Goal: Task Accomplishment & Management: Use online tool/utility

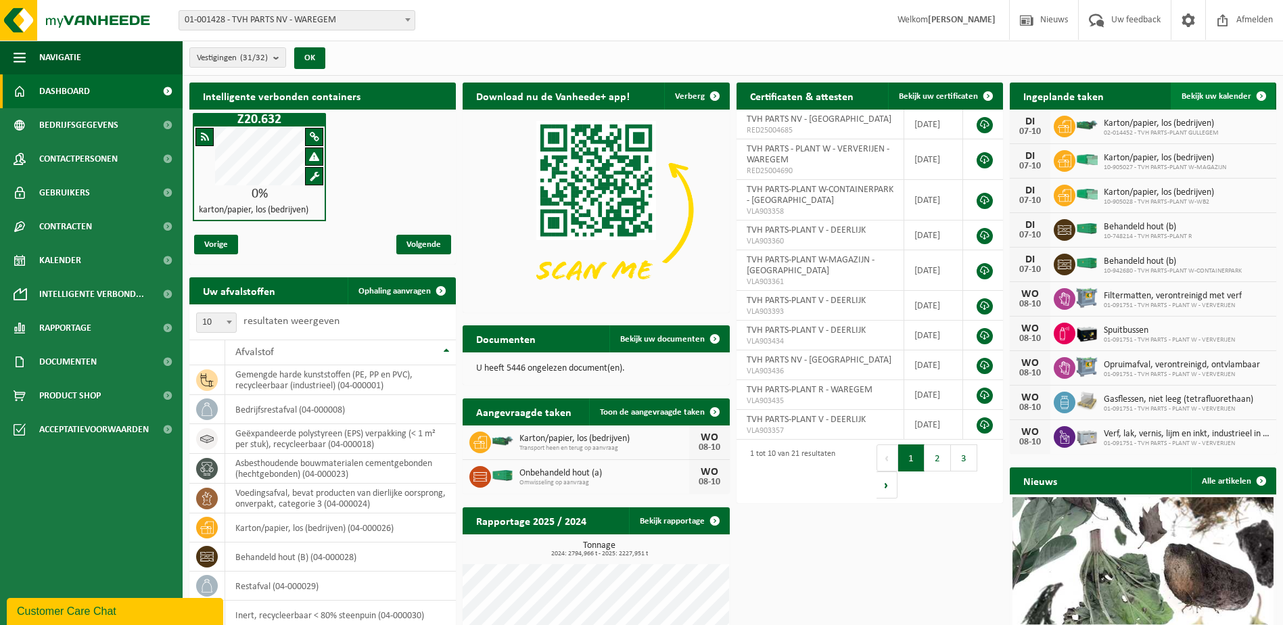
click at [1265, 95] on span at bounding box center [1261, 96] width 27 height 27
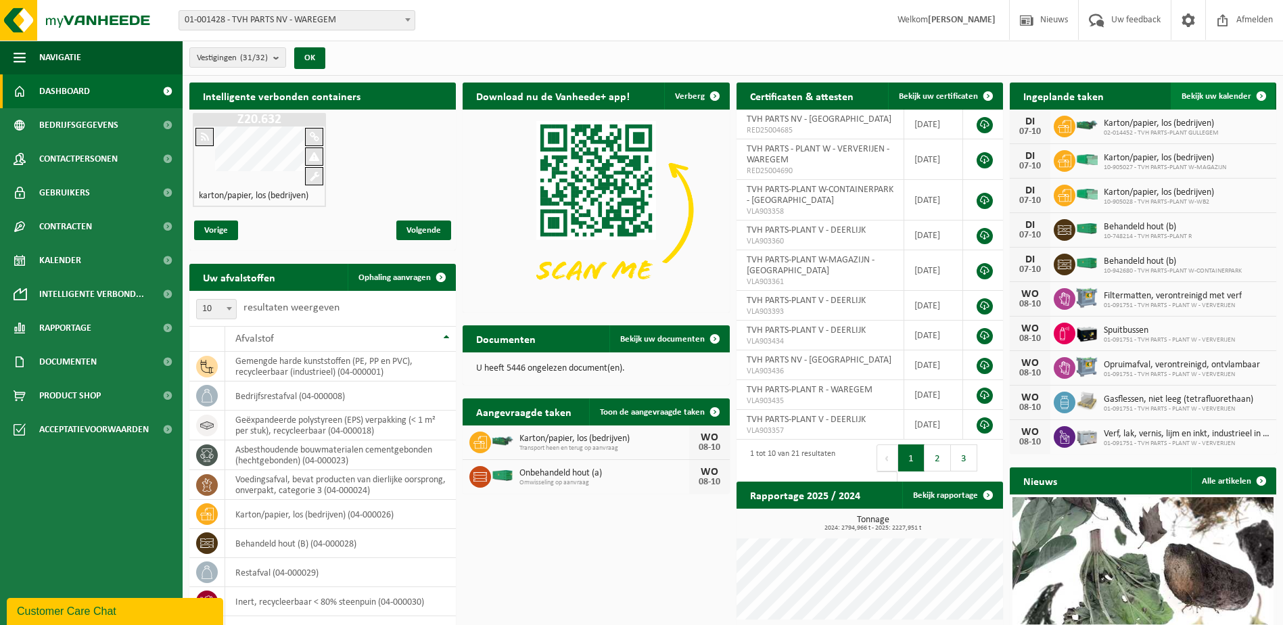
click at [1227, 94] on span "Bekijk uw kalender" at bounding box center [1217, 96] width 70 height 9
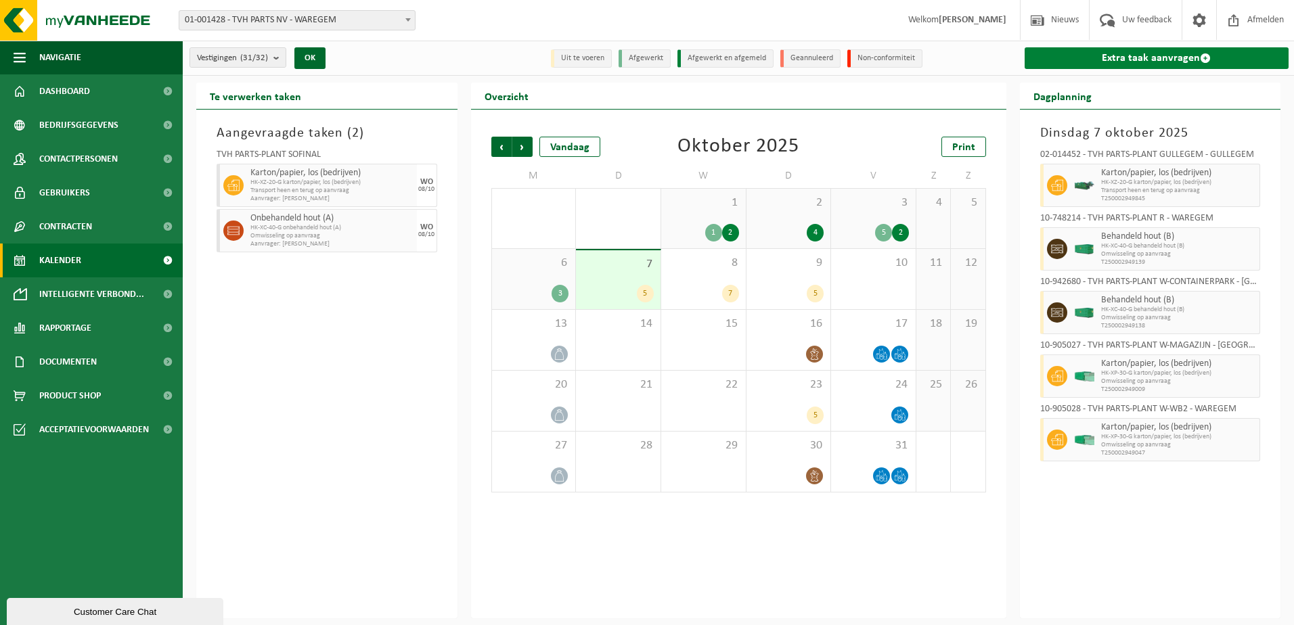
click at [1206, 52] on link "Extra taak aanvragen" at bounding box center [1156, 58] width 265 height 22
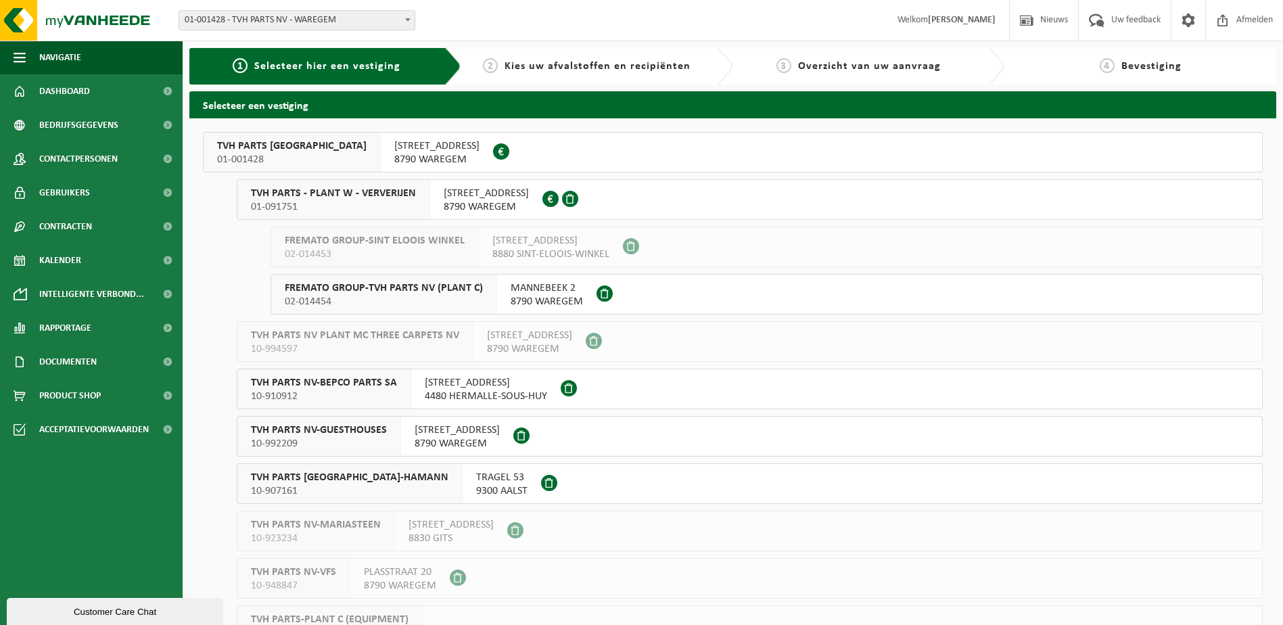
click at [371, 199] on span "TVH PARTS - PLANT W - VERVERIJEN" at bounding box center [333, 194] width 165 height 14
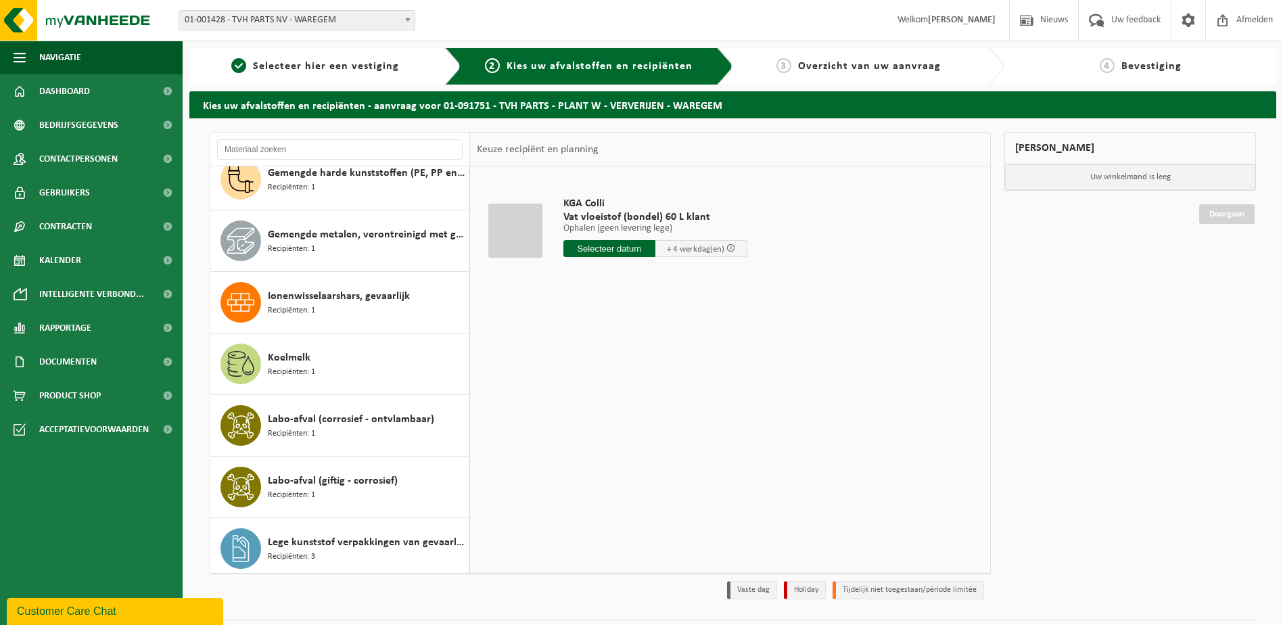
scroll to position [1015, 0]
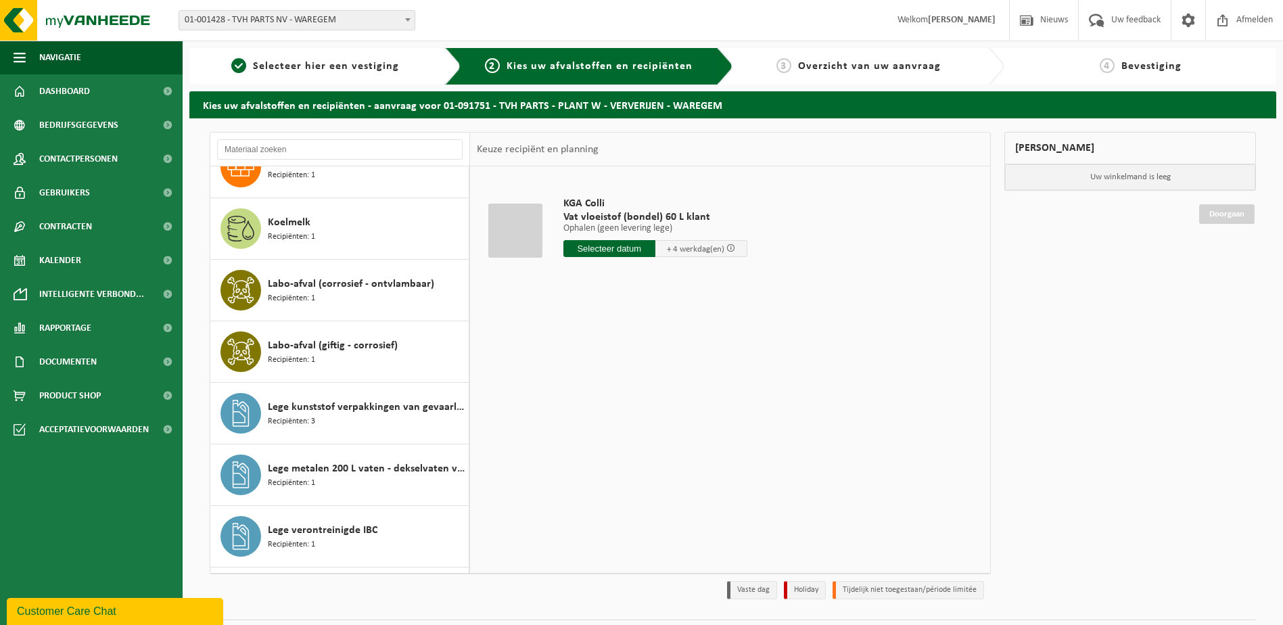
click at [1100, 405] on div "Mijn winkelmand Uw winkelmand is leeg Doorgaan" at bounding box center [1130, 369] width 265 height 474
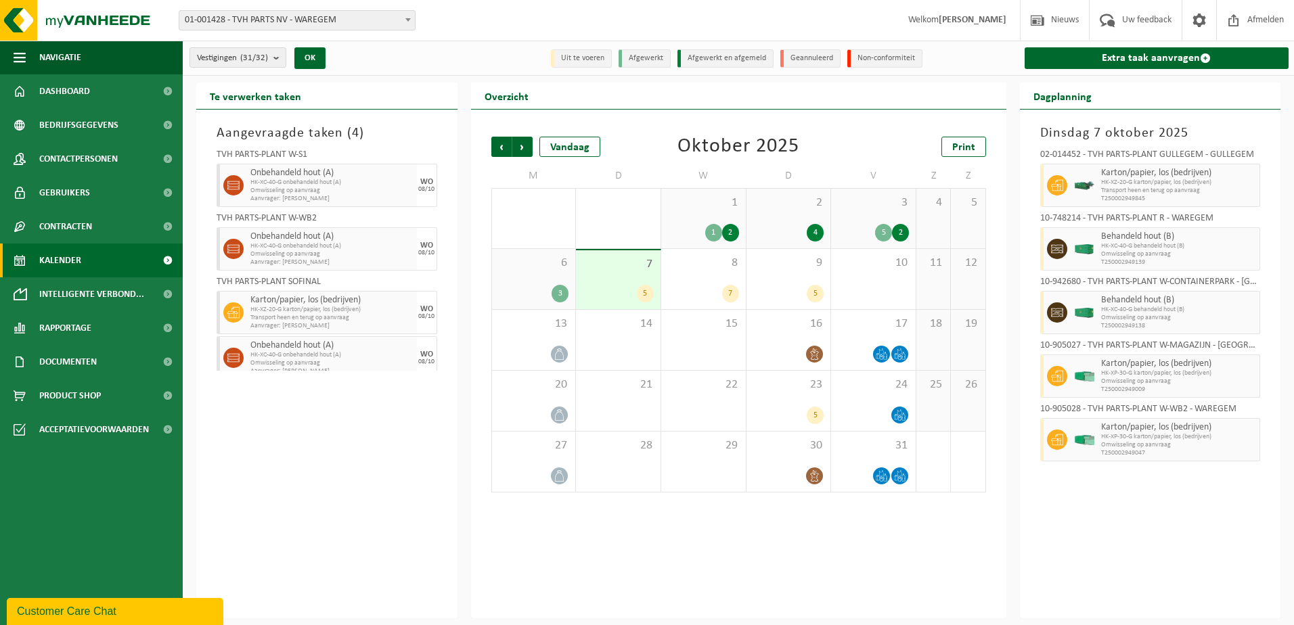
click at [386, 189] on span "Omwisseling op aanvraag" at bounding box center [331, 191] width 163 height 8
click at [417, 192] on div "WO 08/10" at bounding box center [427, 185] width 20 height 43
click at [403, 189] on div "Onbehandeld hout (A) HK-XC-40-G onbehandeld hout (A) Omwisseling op aanvraag Aa…" at bounding box center [332, 185] width 170 height 43
drag, startPoint x: 405, startPoint y: 187, endPoint x: 363, endPoint y: 182, distance: 41.5
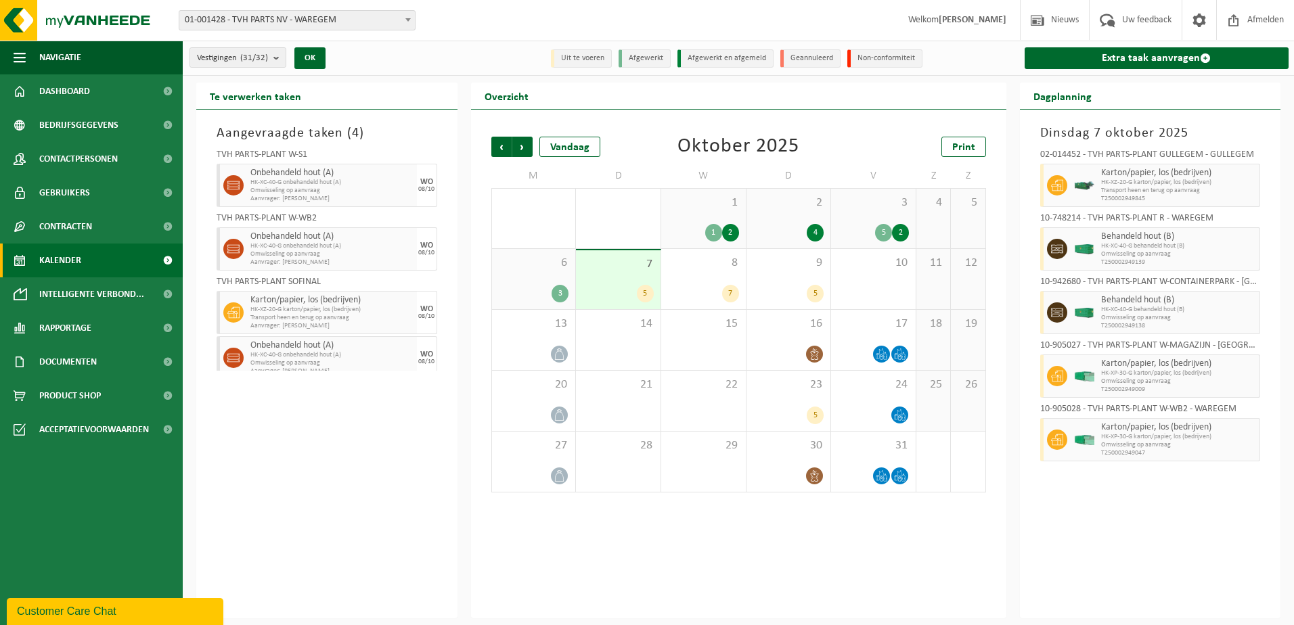
click at [363, 182] on span "HK-XC-40-G onbehandeld hout (A)" at bounding box center [331, 183] width 163 height 8
drag, startPoint x: 306, startPoint y: 194, endPoint x: 269, endPoint y: 501, distance: 309.4
click at [269, 501] on div "Aangevraagde taken ( 4 ) TVH PARTS-PLANT W-S1 Onbehandeld hout (A) HK-XC-40-G o…" at bounding box center [326, 364] width 261 height 509
click at [819, 57] on li "Geannuleerd" at bounding box center [810, 58] width 60 height 18
click at [332, 180] on div "Onbehandeld hout (A) HK-XC-40-G onbehandeld hout (A) Omwisseling op aanvraag Aa…" at bounding box center [332, 185] width 170 height 43
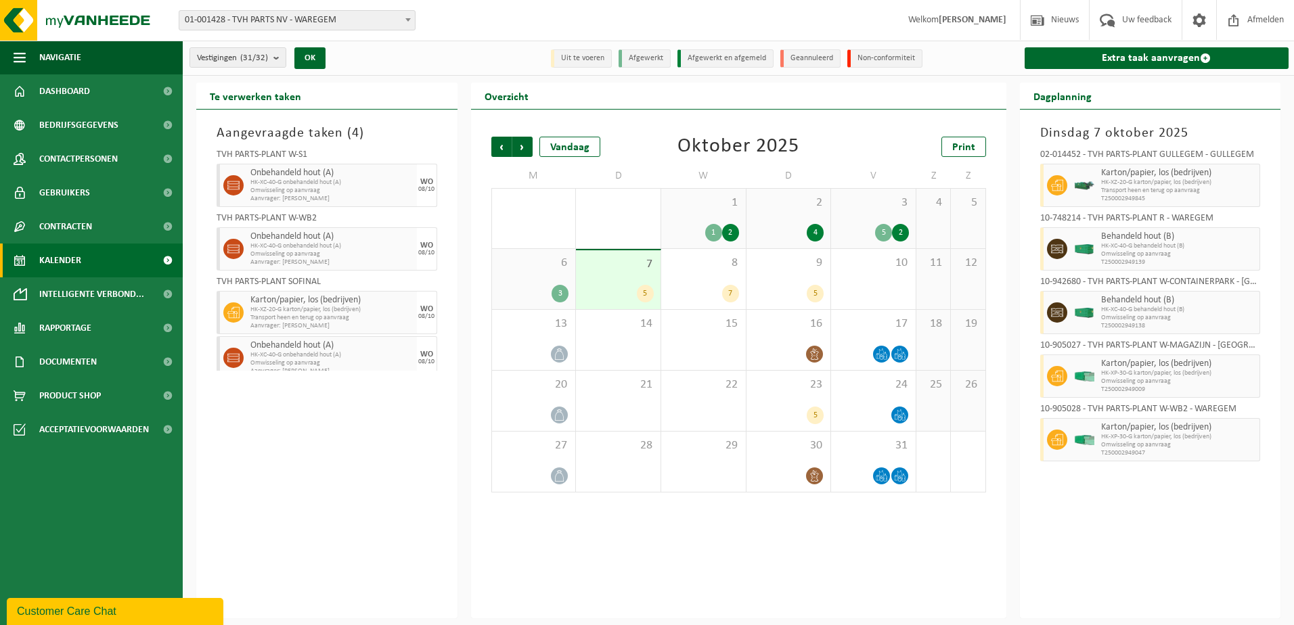
drag, startPoint x: 332, startPoint y: 180, endPoint x: 354, endPoint y: 192, distance: 25.4
click at [349, 190] on span "Omwisseling op aanvraag" at bounding box center [331, 191] width 163 height 8
click at [425, 184] on div "WO 08/10" at bounding box center [427, 185] width 20 height 43
drag, startPoint x: 344, startPoint y: 182, endPoint x: 275, endPoint y: 174, distance: 70.2
drag, startPoint x: 275, startPoint y: 174, endPoint x: 419, endPoint y: 518, distance: 373.6
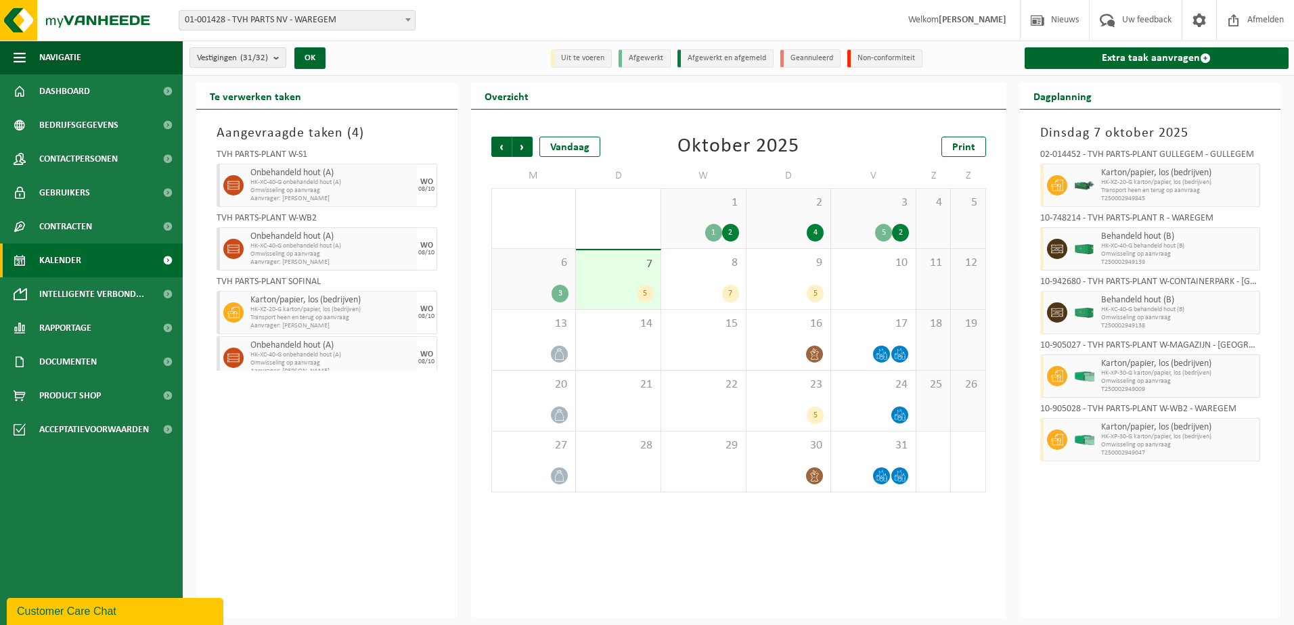
click at [419, 518] on div "Aangevraagde taken ( 4 ) TVH PARTS-PLANT W-S1 Onbehandeld hout (A) HK-XC-40-G o…" at bounding box center [326, 364] width 261 height 509
drag, startPoint x: 392, startPoint y: 511, endPoint x: 380, endPoint y: 497, distance: 18.2
drag, startPoint x: 380, startPoint y: 497, endPoint x: 313, endPoint y: 547, distance: 84.2
click at [313, 547] on div "Aangevraagde taken ( 4 ) TVH PARTS-PLANT W-S1 Onbehandeld hout (A) HK-XC-40-G o…" at bounding box center [326, 364] width 261 height 509
click at [1206, 57] on span at bounding box center [1205, 58] width 11 height 11
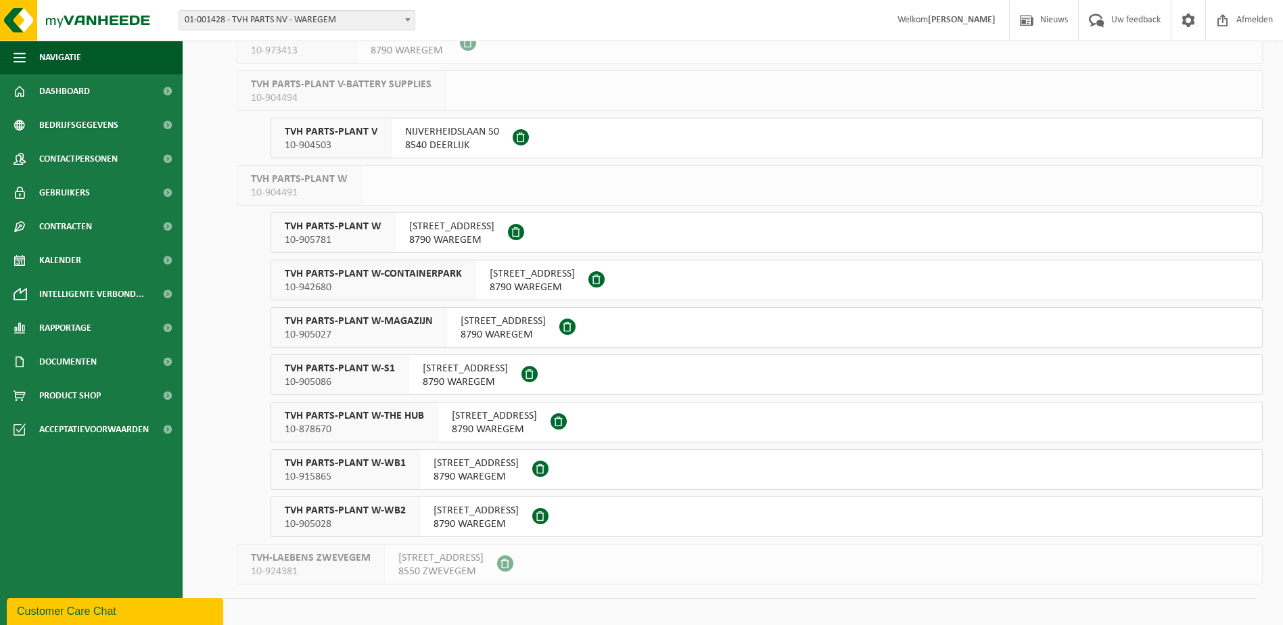
scroll to position [1015, 0]
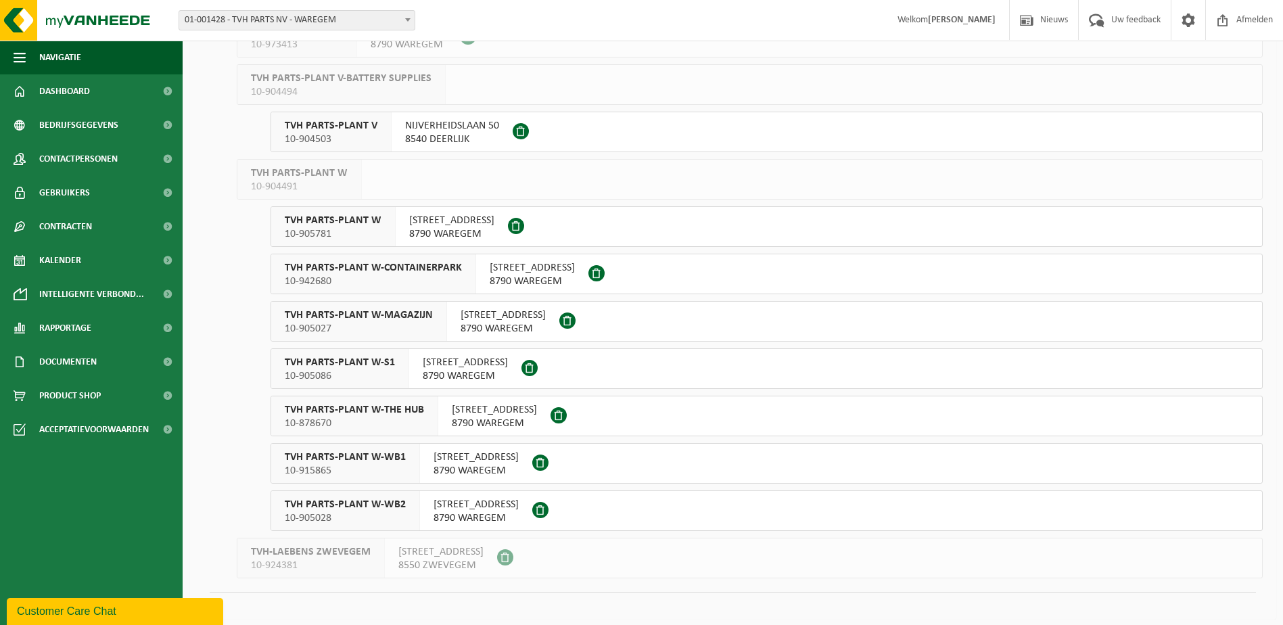
click at [344, 361] on span "TVH PARTS-PLANT W-S1" at bounding box center [340, 363] width 110 height 14
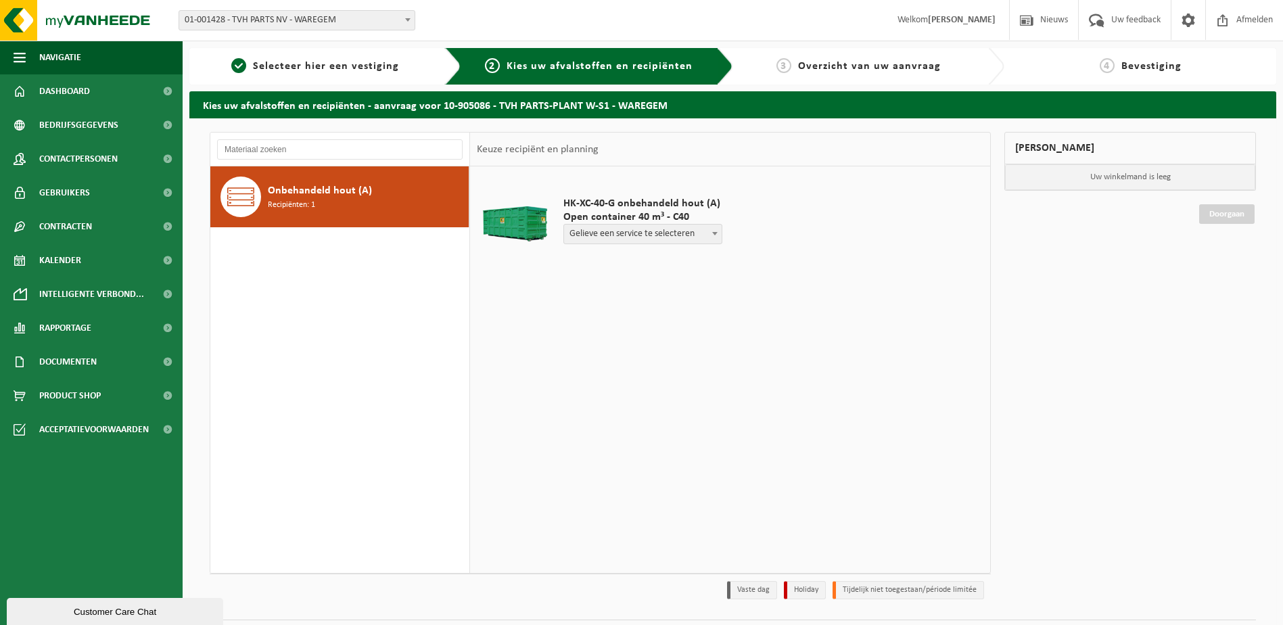
click at [719, 230] on span at bounding box center [715, 234] width 14 height 18
click at [834, 437] on div "HK-XC-40-G onbehandeld hout (A) Open container 40 m³ - C40 Gelieve een service …" at bounding box center [730, 369] width 520 height 406
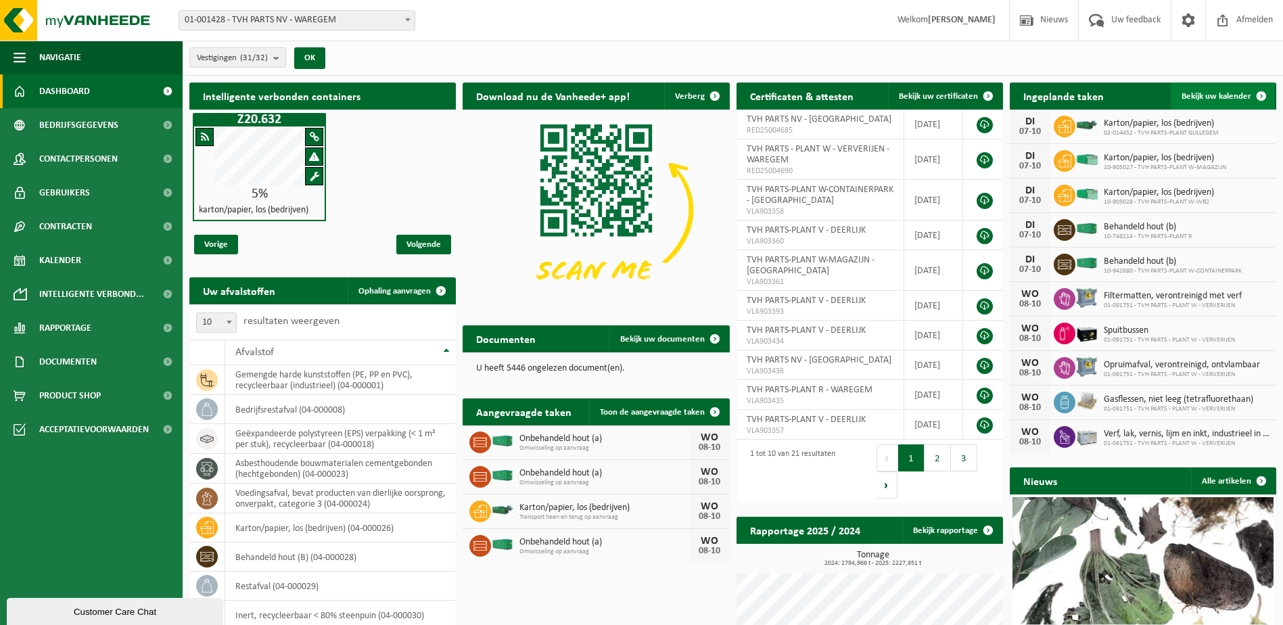
click at [1264, 96] on span at bounding box center [1261, 96] width 27 height 27
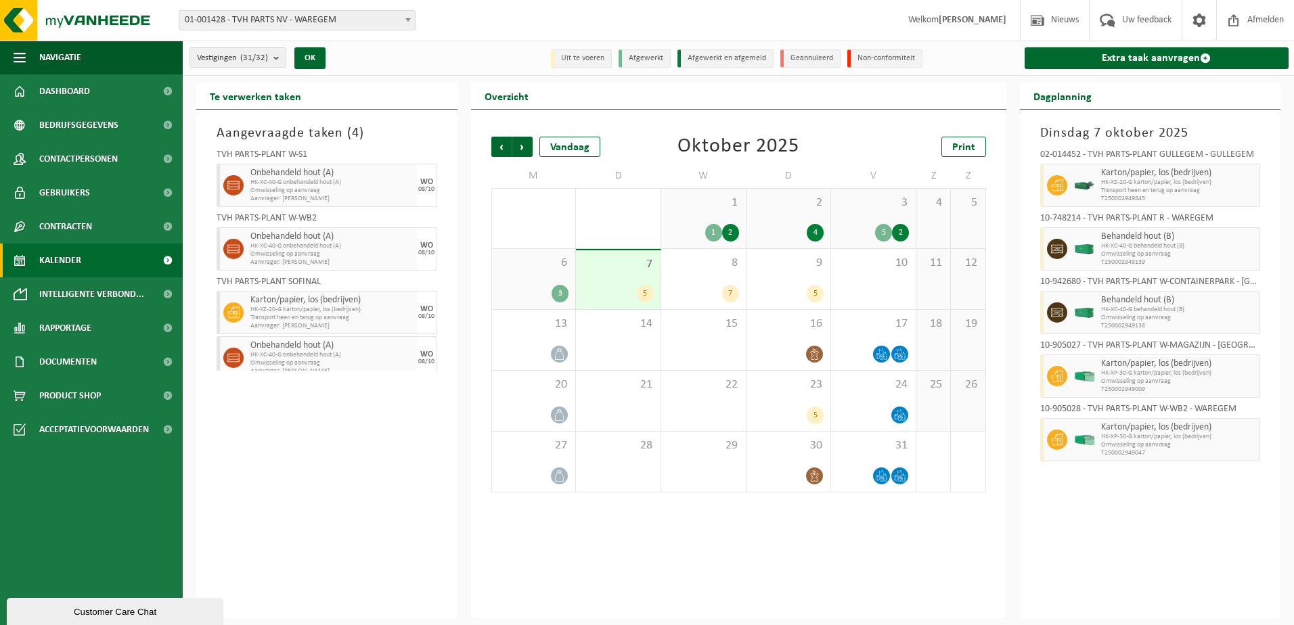
drag, startPoint x: 350, startPoint y: 198, endPoint x: 423, endPoint y: 137, distance: 94.6
click at [423, 137] on h3 "Aangevraagde taken ( 4 )" at bounding box center [326, 133] width 221 height 20
click at [352, 130] on span "4" at bounding box center [355, 134] width 7 height 14
click at [304, 174] on span "Onbehandeld hout (A)" at bounding box center [331, 173] width 163 height 11
click at [296, 200] on span "Aanvrager: [PERSON_NAME]" at bounding box center [331, 199] width 163 height 8
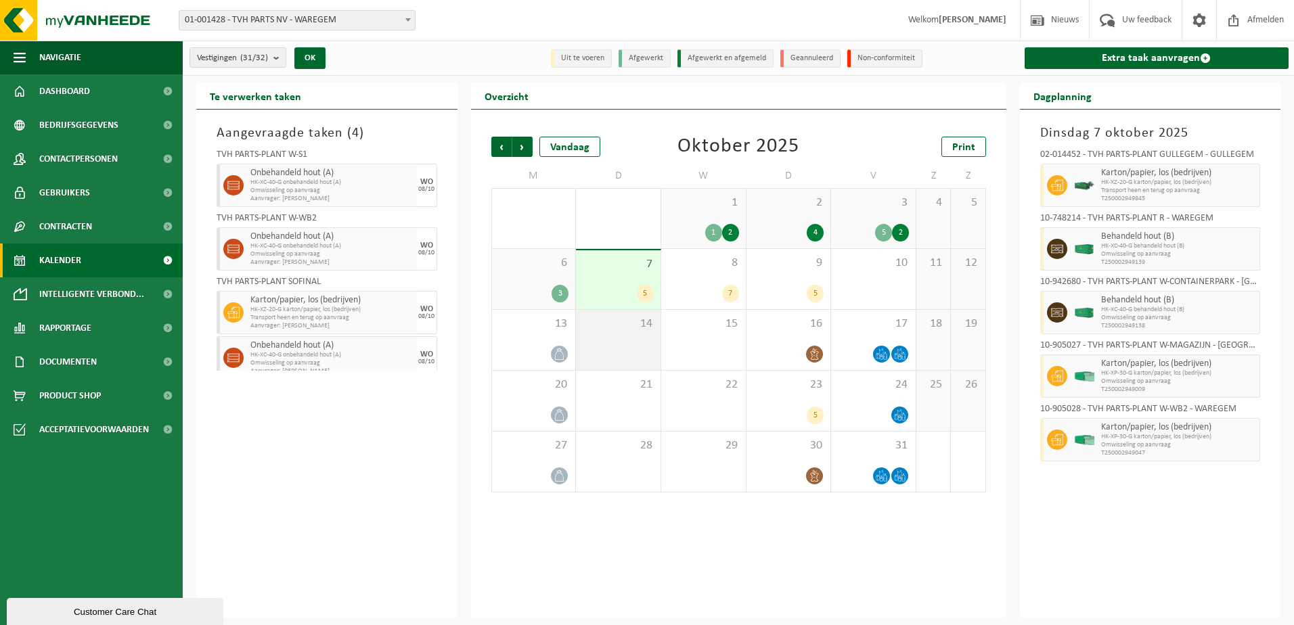
click at [617, 343] on div "14" at bounding box center [618, 340] width 85 height 60
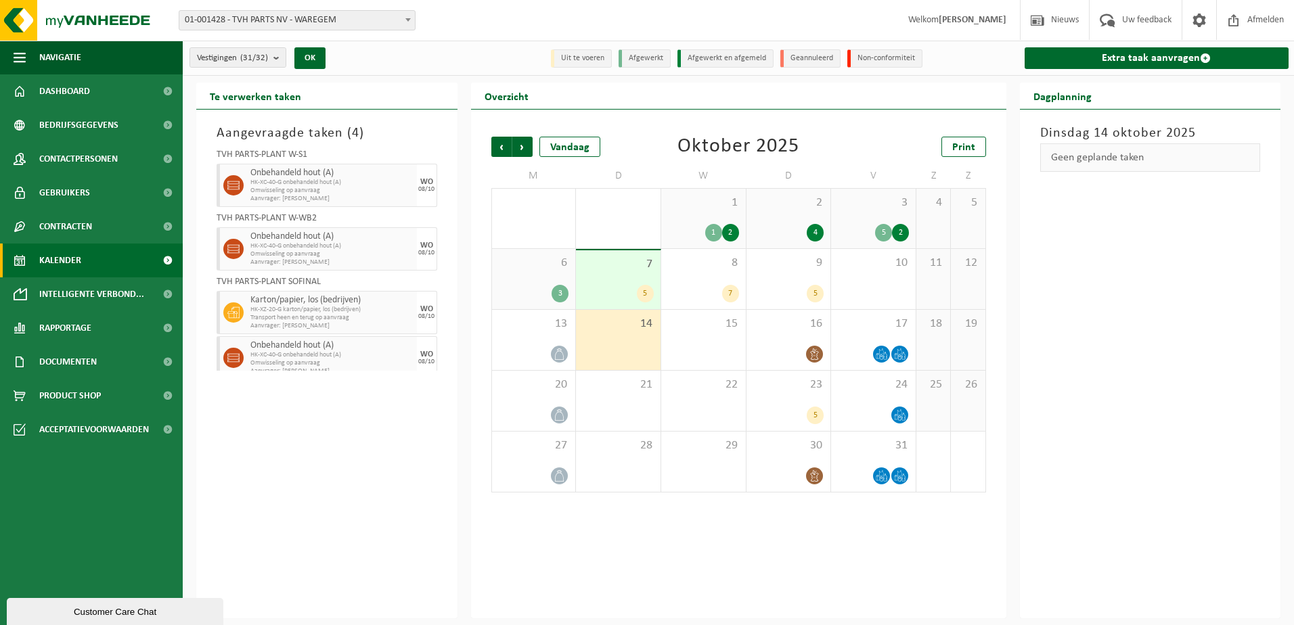
click at [616, 283] on div "7 5" at bounding box center [618, 279] width 85 height 59
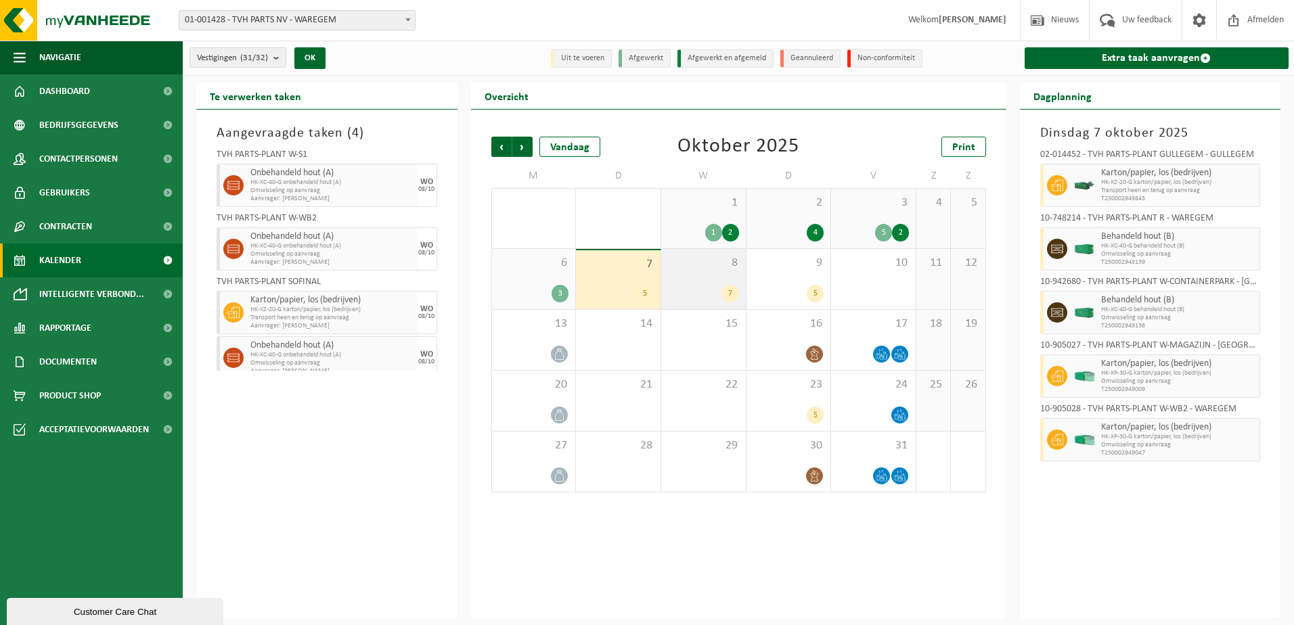
click at [702, 289] on div "7" at bounding box center [703, 294] width 71 height 18
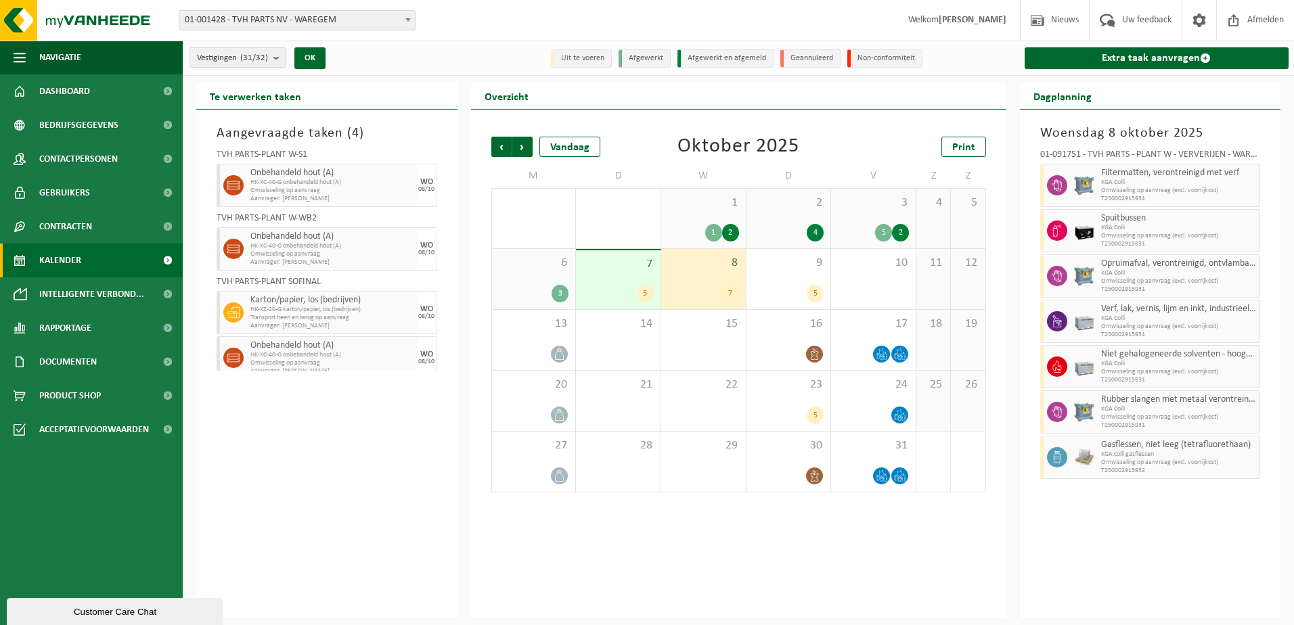
click at [1216, 505] on div "Woensdag 8 oktober 2025 01-091751 - TVH PARTS - PLANT W - VERVERIJEN - WAREGEM …" at bounding box center [1150, 364] width 261 height 509
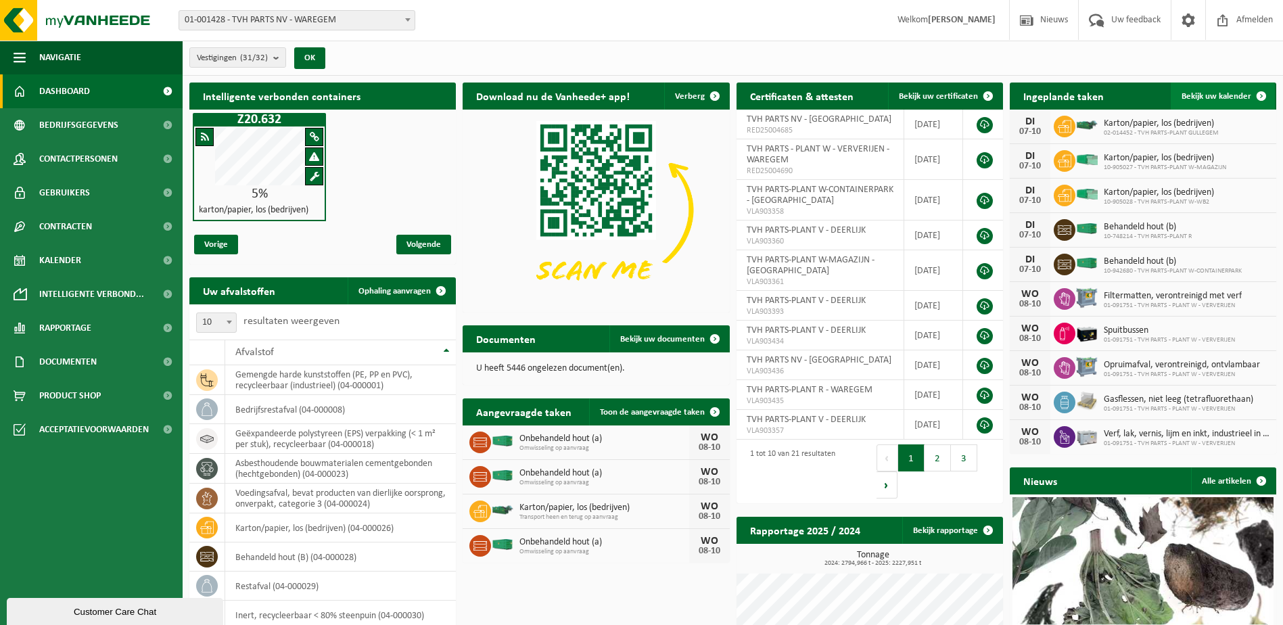
click at [1263, 95] on span at bounding box center [1261, 96] width 27 height 27
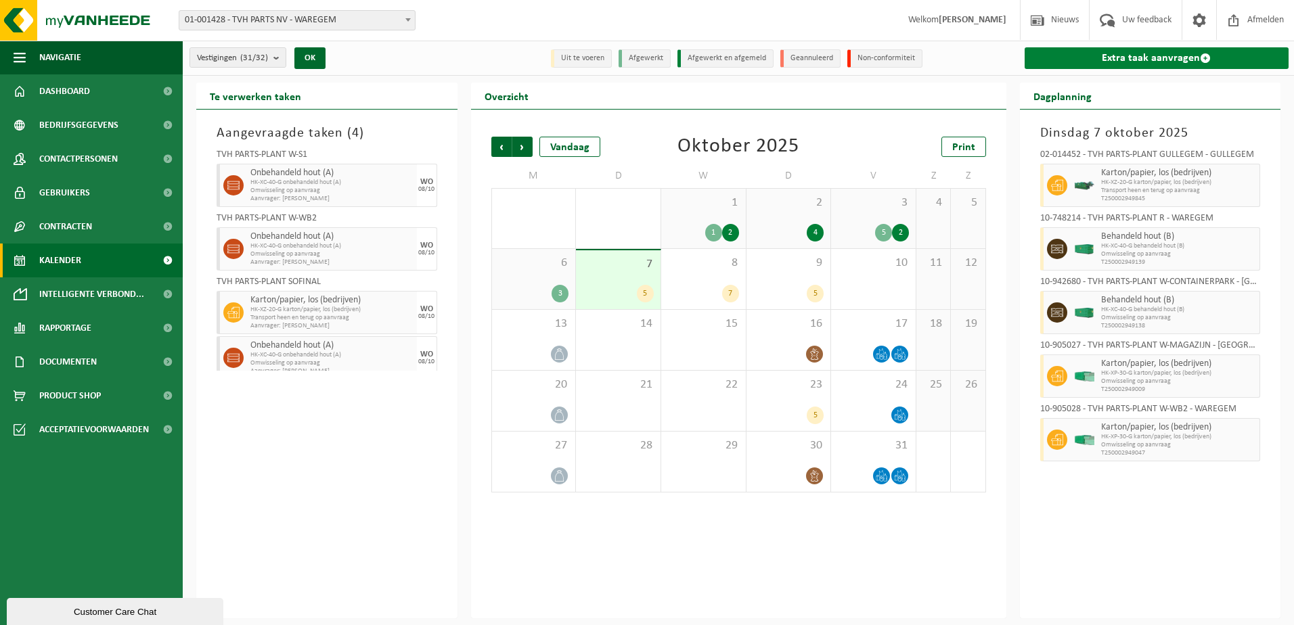
click at [1202, 52] on link "Extra taak aanvragen" at bounding box center [1156, 58] width 265 height 22
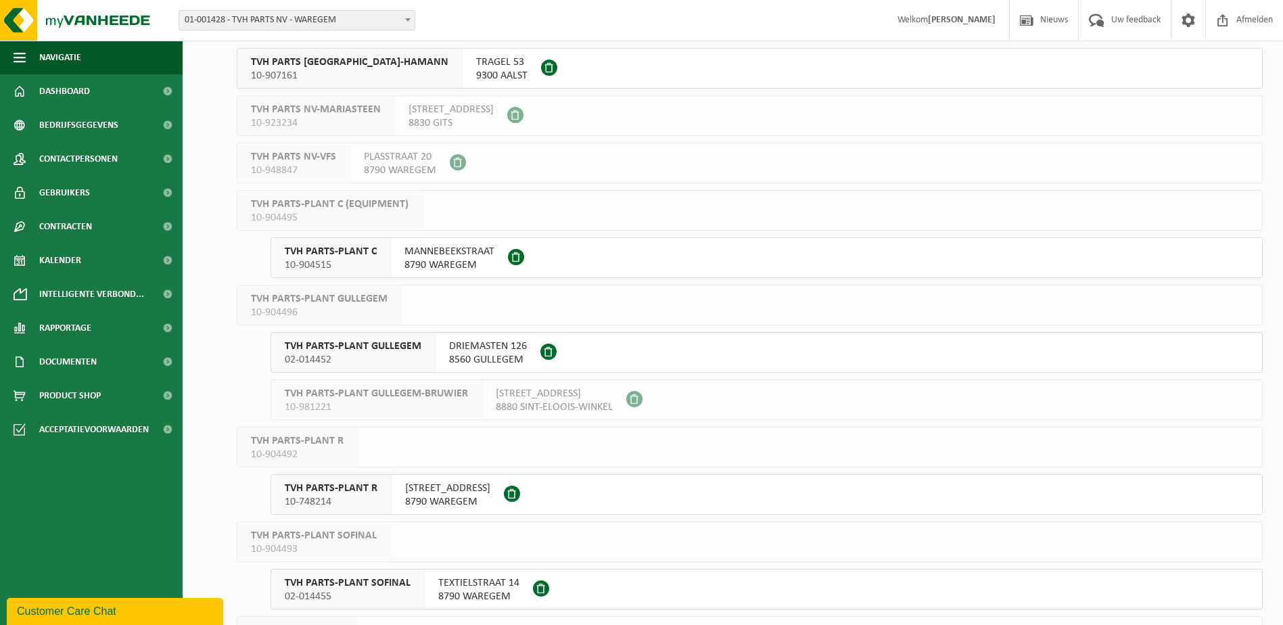
scroll to position [609, 0]
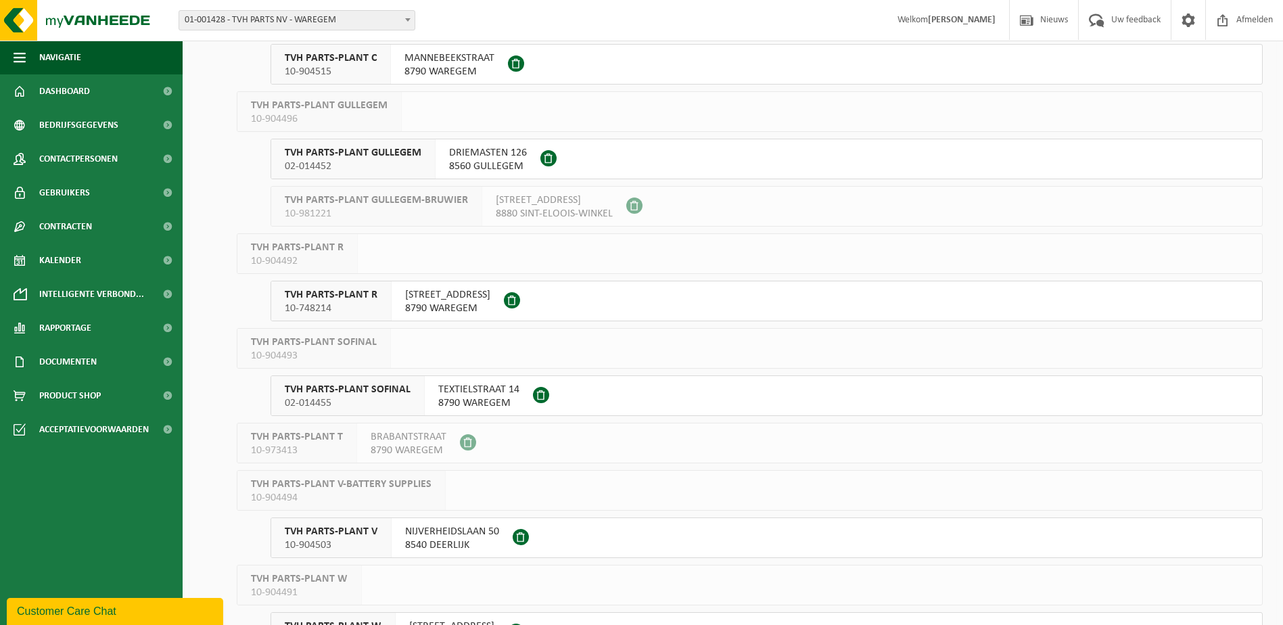
click at [351, 392] on span "TVH PARTS-PLANT SOFINAL" at bounding box center [348, 390] width 126 height 14
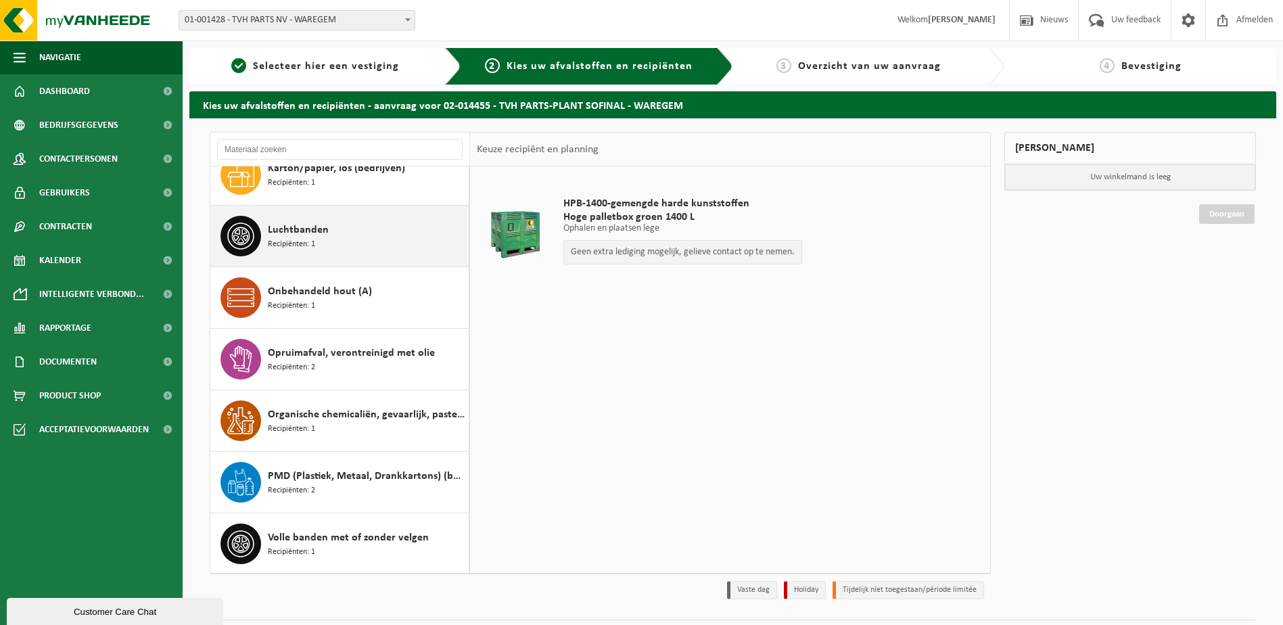
scroll to position [85, 0]
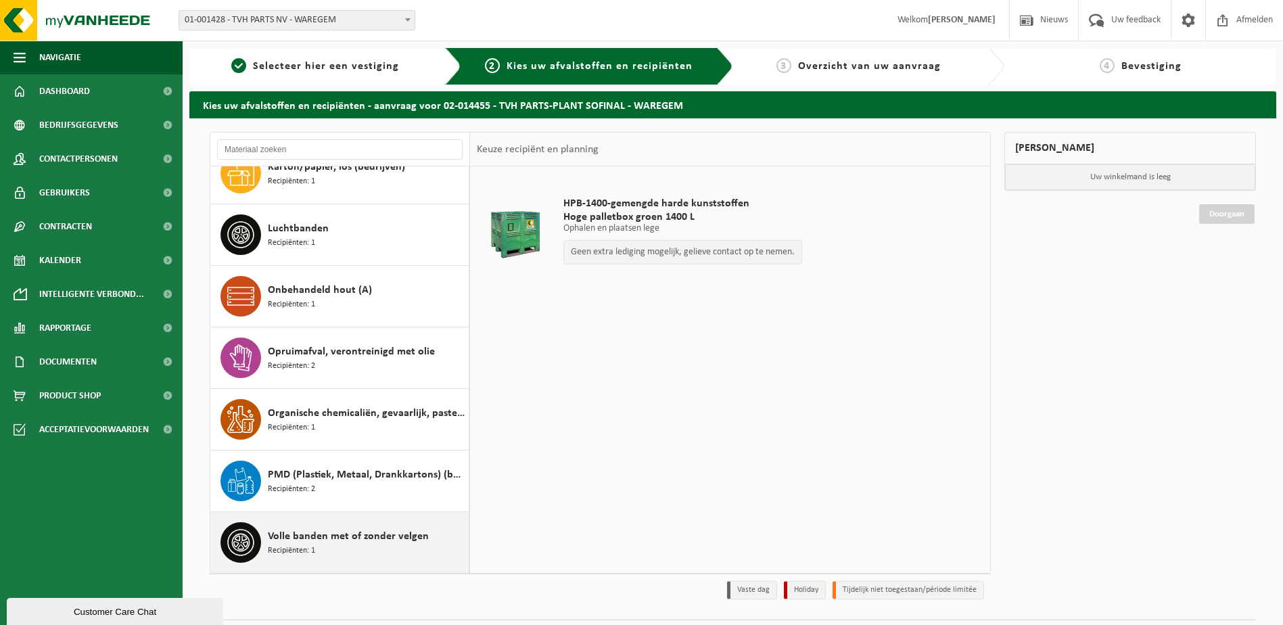
click at [336, 546] on div "Volle banden met of zonder velgen Recipiënten: 1" at bounding box center [367, 542] width 198 height 41
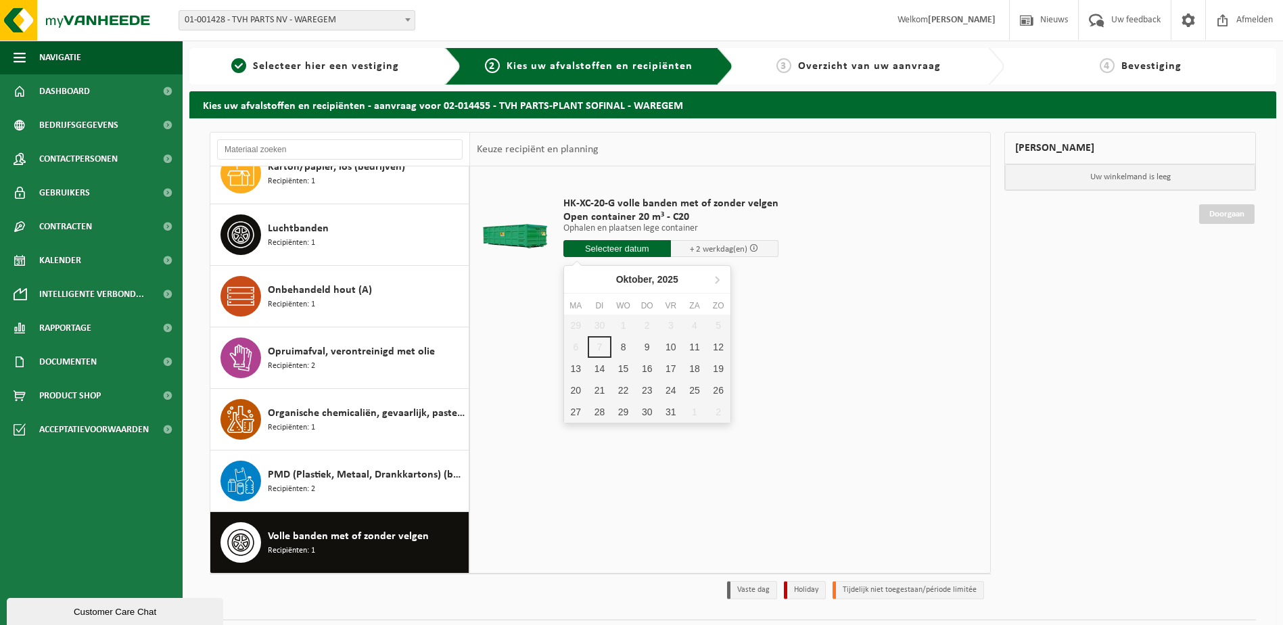
click at [620, 248] on input "text" at bounding box center [618, 248] width 108 height 17
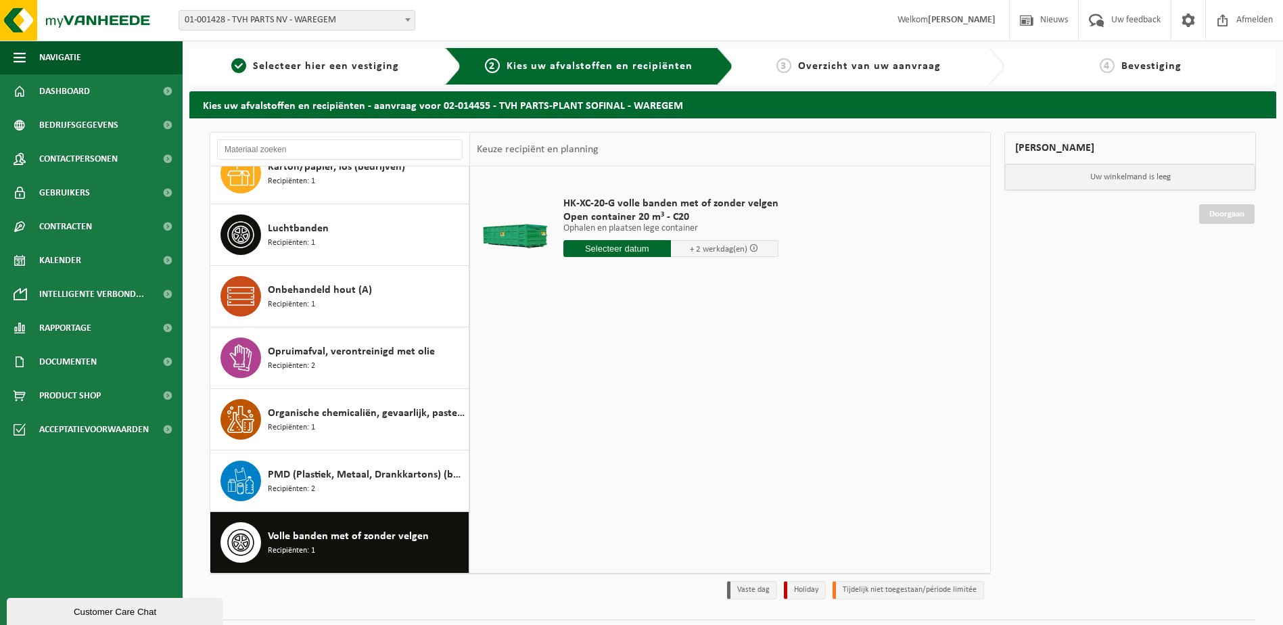
click at [618, 248] on input "text" at bounding box center [618, 248] width 108 height 17
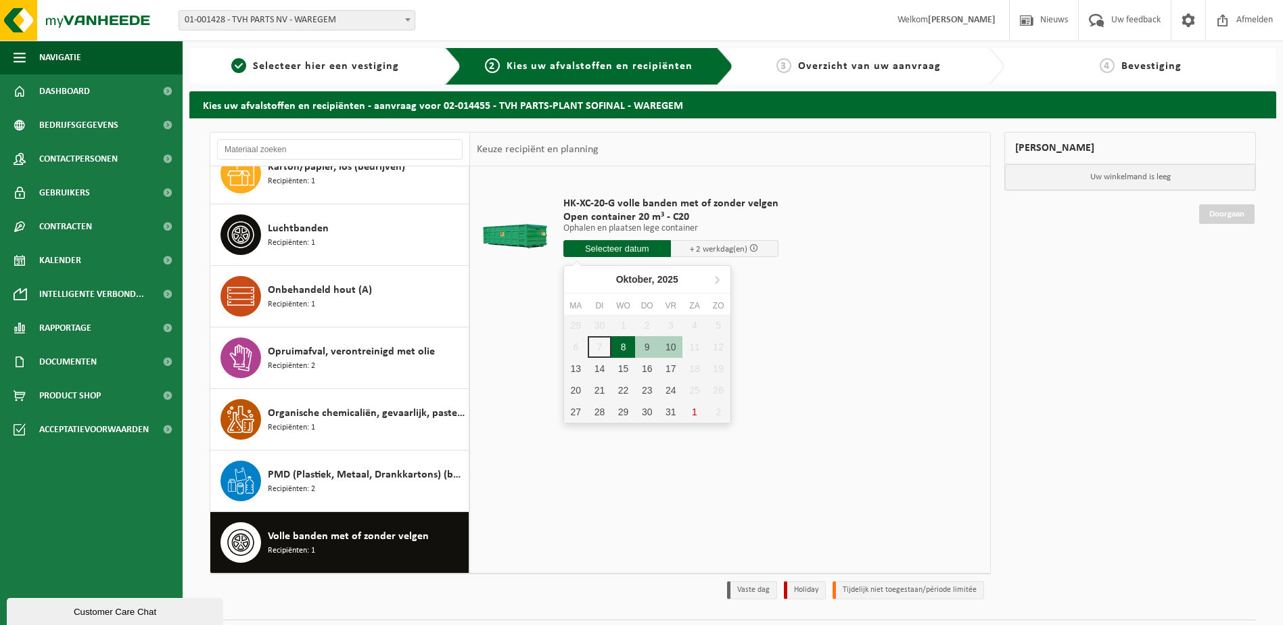
click at [622, 346] on div "8" at bounding box center [624, 347] width 24 height 22
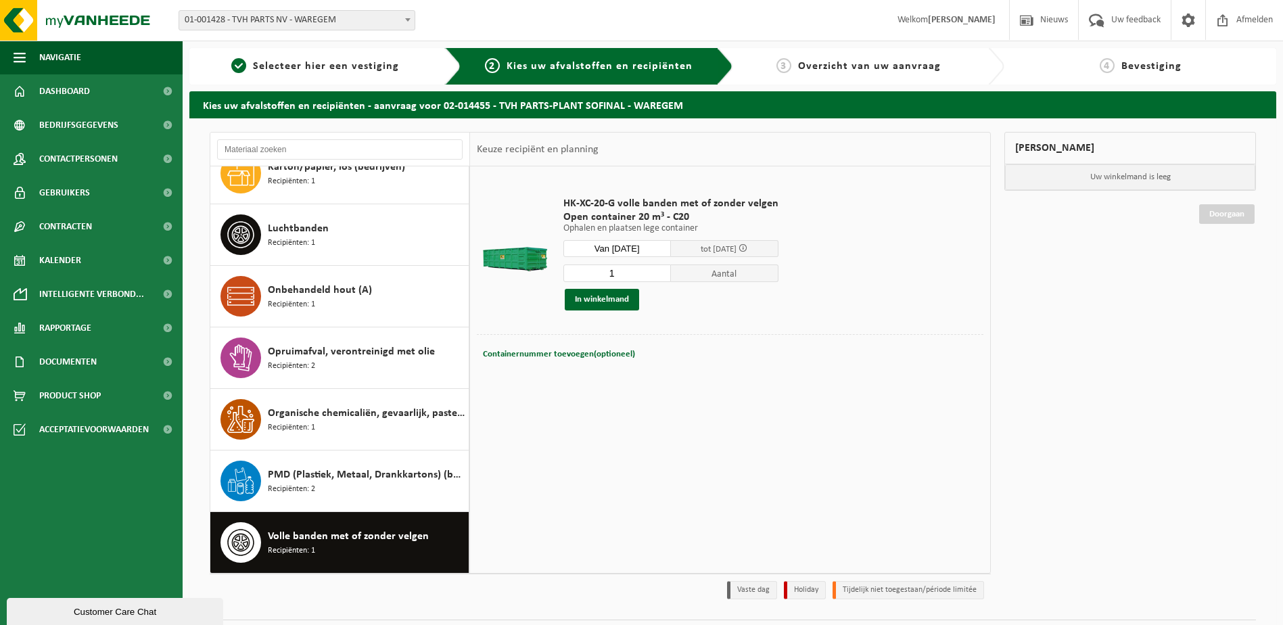
click at [652, 245] on input "Van 2025-10-08" at bounding box center [618, 248] width 108 height 17
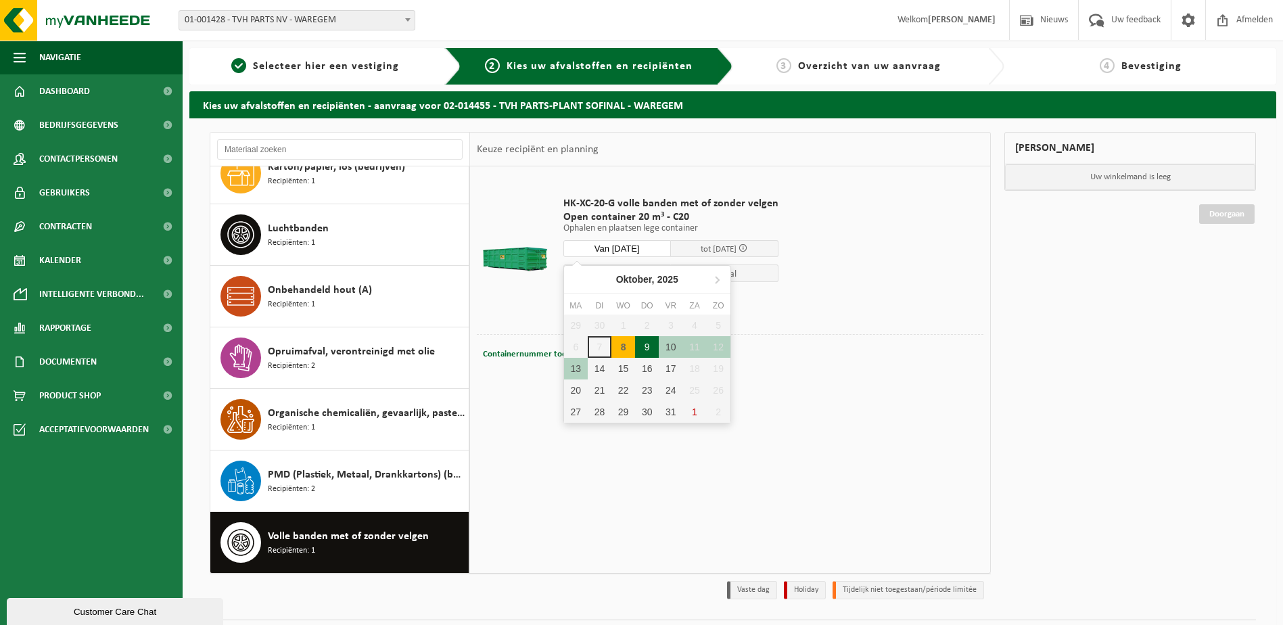
click at [647, 344] on div "9" at bounding box center [647, 347] width 24 height 22
type input "Van 2025-10-09"
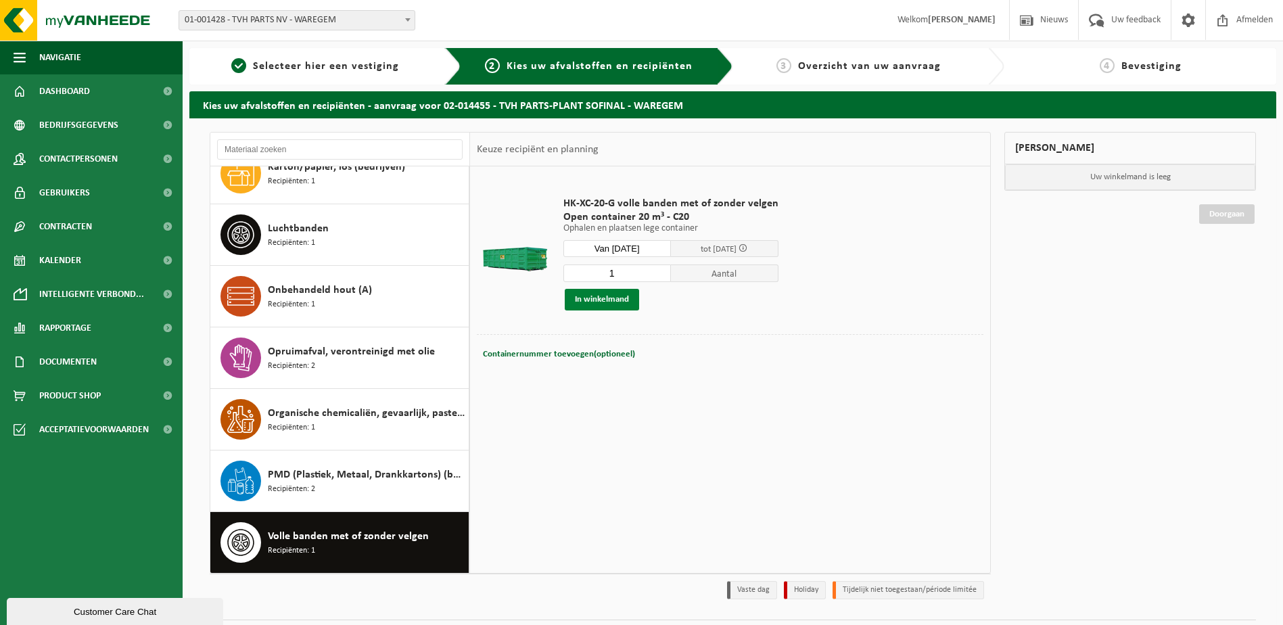
click at [599, 300] on button "In winkelmand" at bounding box center [602, 300] width 74 height 22
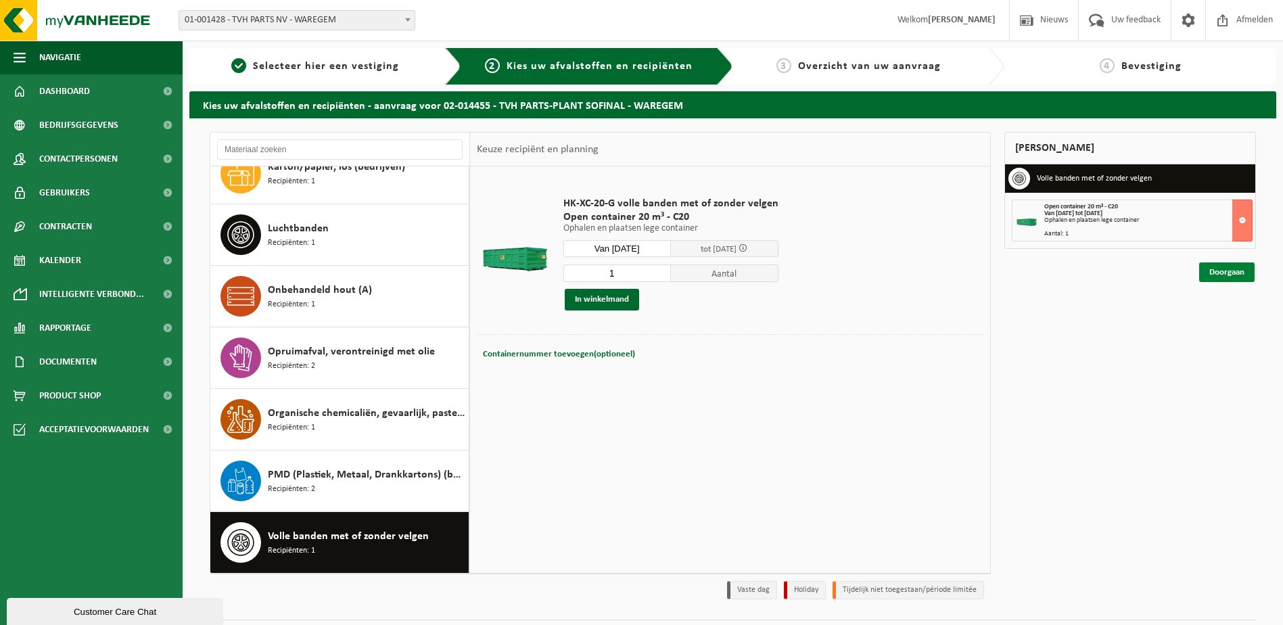
click at [1231, 269] on link "Doorgaan" at bounding box center [1227, 273] width 55 height 20
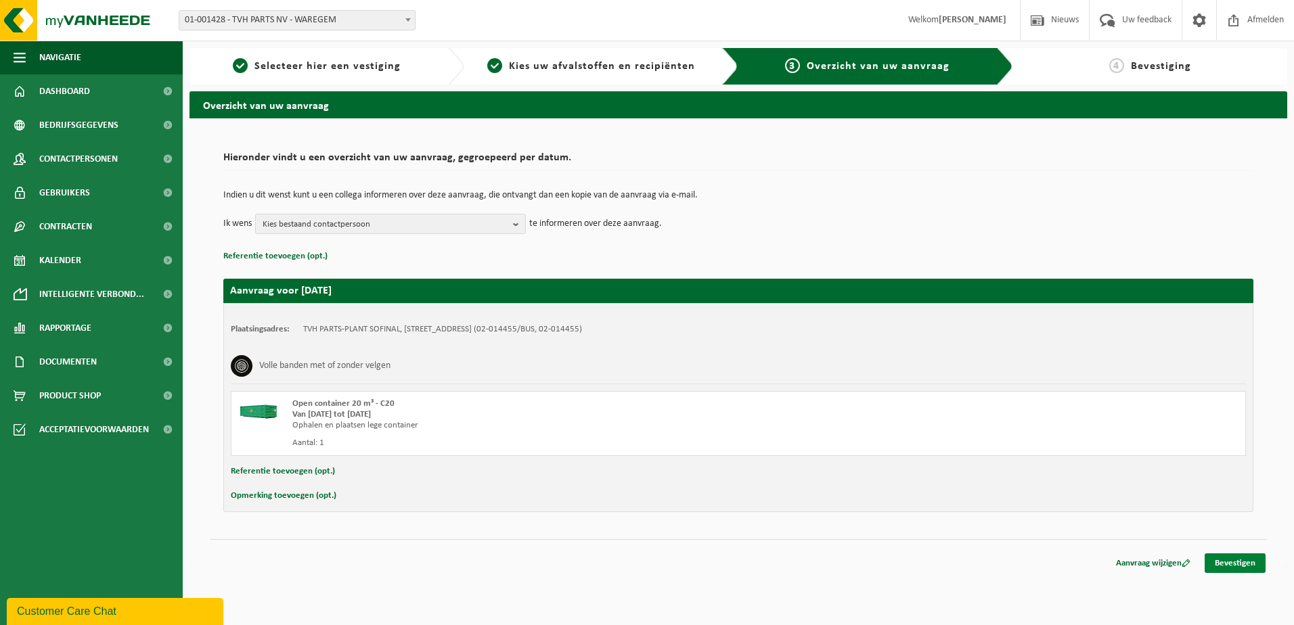
click at [1239, 560] on link "Bevestigen" at bounding box center [1234, 563] width 61 height 20
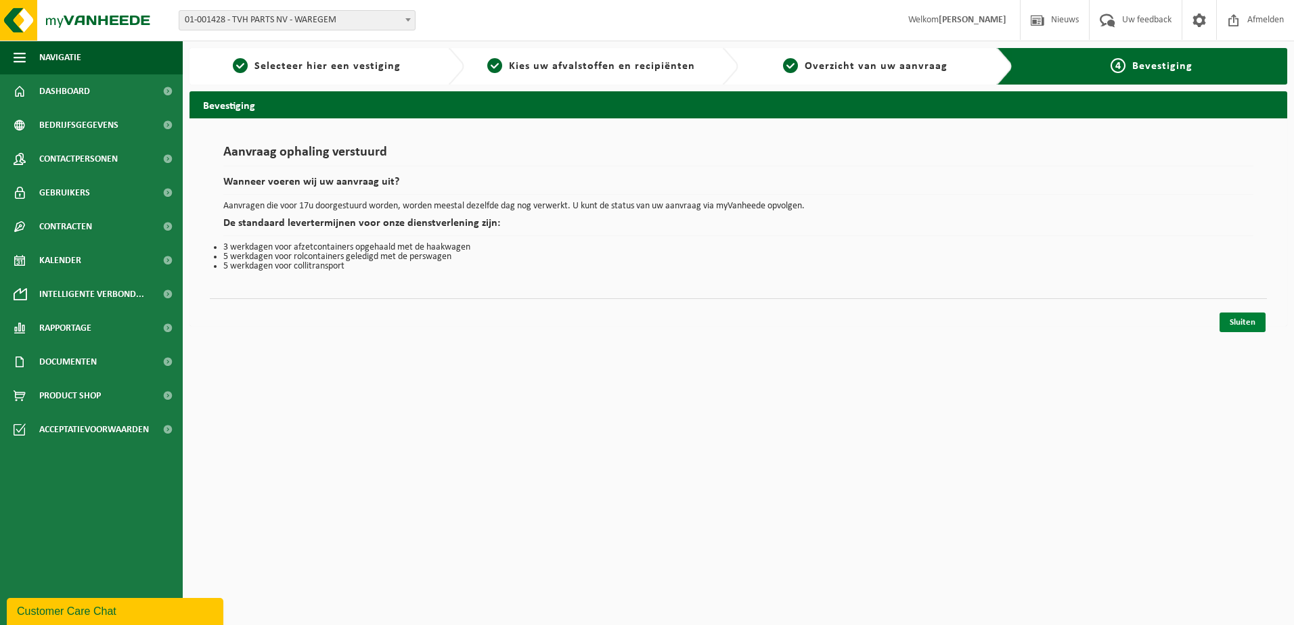
click at [1241, 321] on link "Sluiten" at bounding box center [1242, 323] width 46 height 20
